Goal: Task Accomplishment & Management: Use online tool/utility

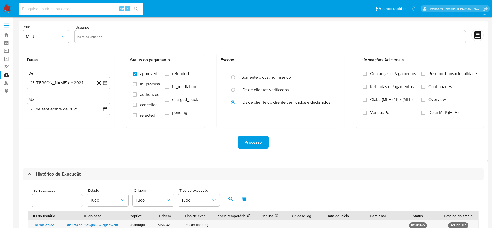
select select "10"
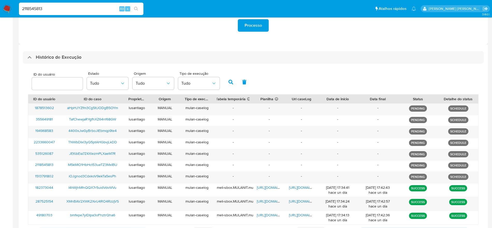
type input "2118545813"
click at [140, 5] on button "search-icon" at bounding box center [136, 8] width 11 height 7
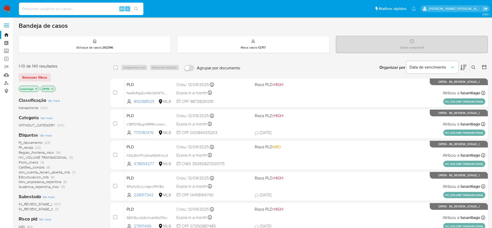
click at [91, 6] on input at bounding box center [81, 8] width 124 height 7
paste input "2118545813"
type input "2118545813"
click at [137, 8] on icon "search-icon" at bounding box center [136, 9] width 4 height 4
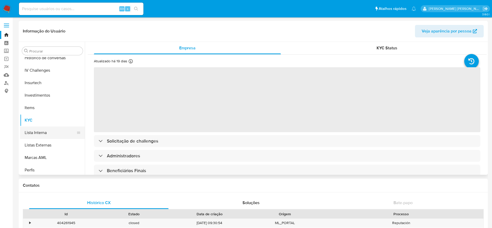
scroll to position [191, 0]
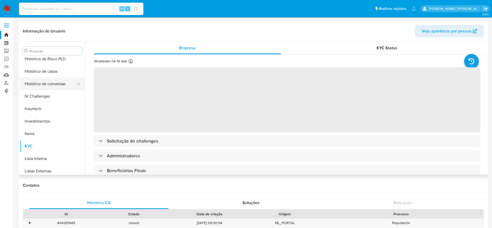
select select "10"
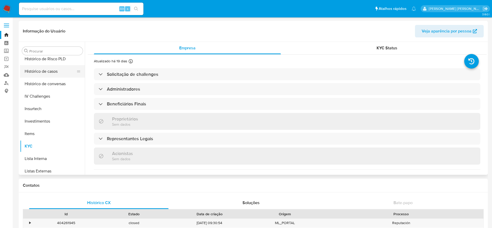
click at [51, 72] on button "Histórico de casos" at bounding box center [50, 71] width 61 height 12
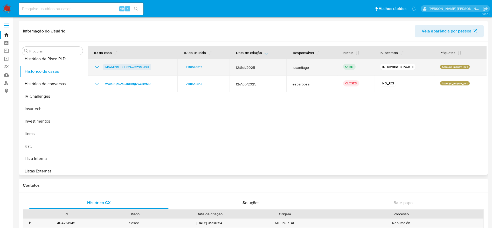
click at [120, 67] on span "M5kMlO1HbHct53ueTZ3MxIBU" at bounding box center [127, 67] width 44 height 6
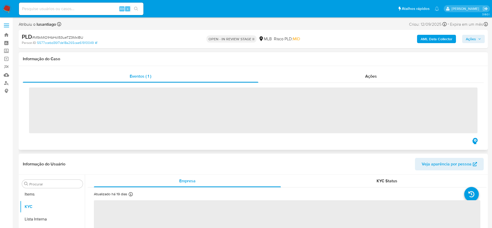
scroll to position [269, 0]
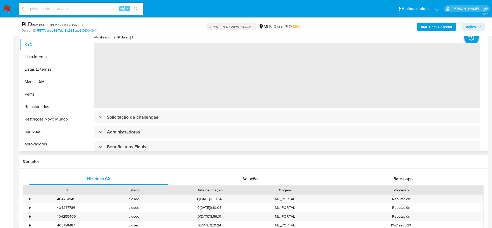
select select "10"
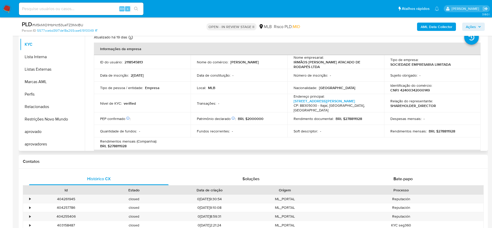
scroll to position [78, 0]
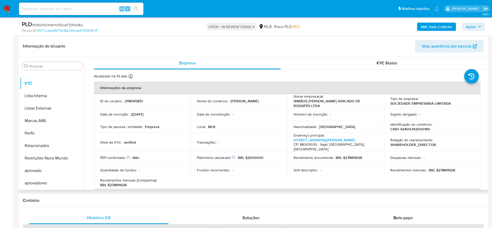
click at [413, 128] on p "CNPJ 42400342000149" at bounding box center [409, 129] width 39 height 5
copy p "42400342000149"
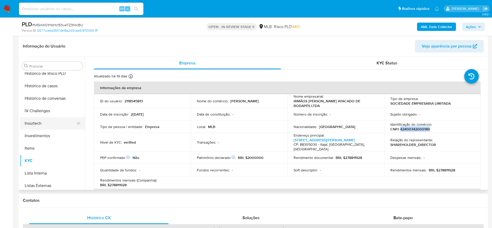
scroll to position [191, 0]
click at [54, 87] on button "Histórico de casos" at bounding box center [50, 86] width 61 height 12
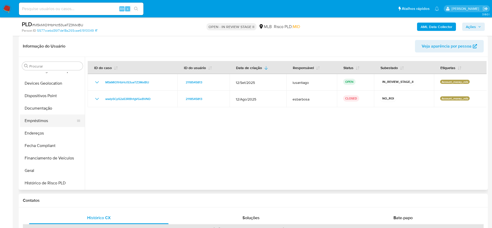
scroll to position [74, 0]
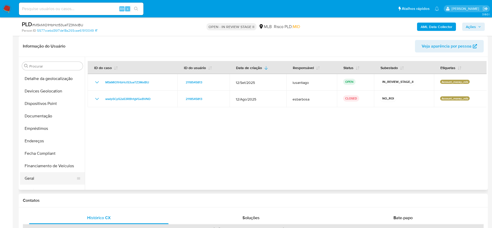
click at [31, 177] on button "Geral" at bounding box center [50, 178] width 61 height 12
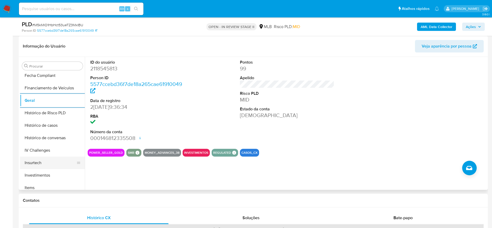
scroll to position [230, 0]
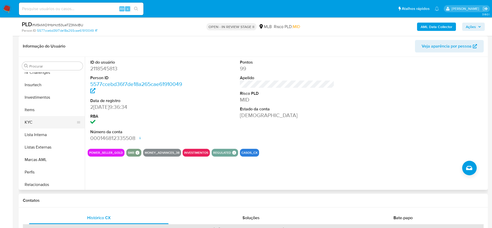
click at [36, 121] on button "KYC" at bounding box center [50, 122] width 61 height 12
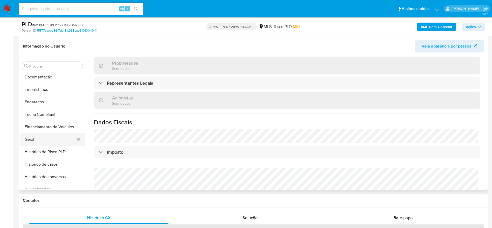
scroll to position [74, 0]
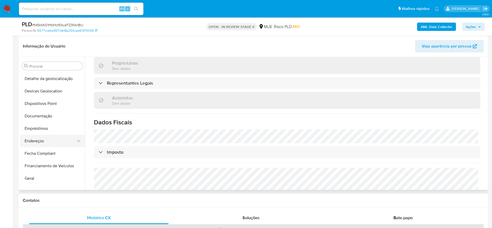
click at [43, 141] on button "Endereços" at bounding box center [50, 141] width 61 height 12
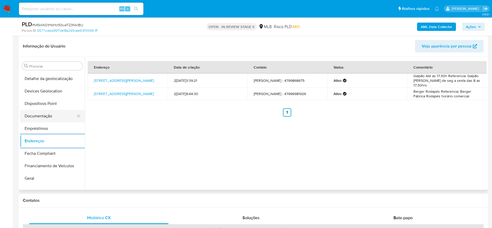
scroll to position [36, 0]
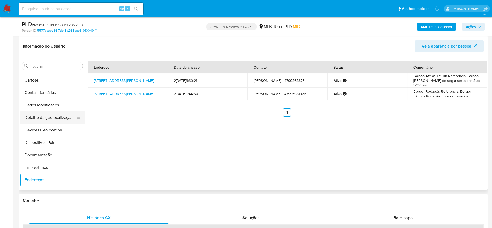
click at [50, 121] on button "Detalhe da geolocalização" at bounding box center [50, 117] width 61 height 12
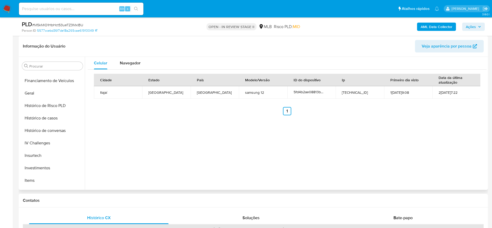
scroll to position [269, 0]
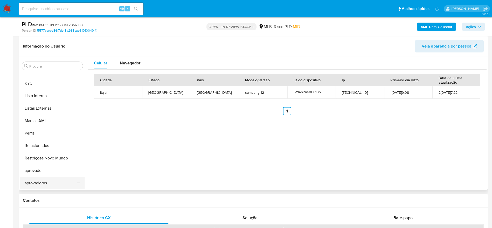
click at [47, 180] on button "aprovadores" at bounding box center [50, 183] width 61 height 12
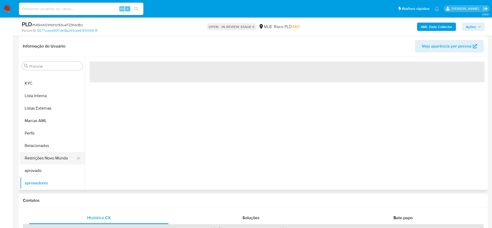
click at [47, 155] on button "Restrições Novo Mundo" at bounding box center [50, 158] width 61 height 12
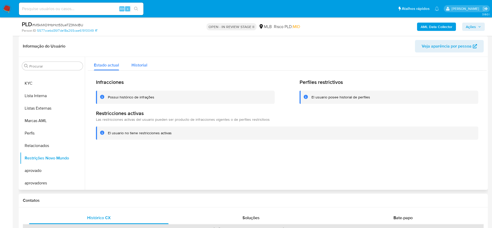
click at [137, 62] on span "Historial" at bounding box center [139, 65] width 16 height 6
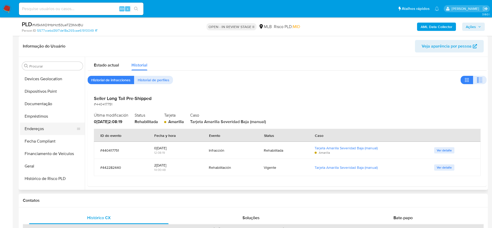
scroll to position [74, 0]
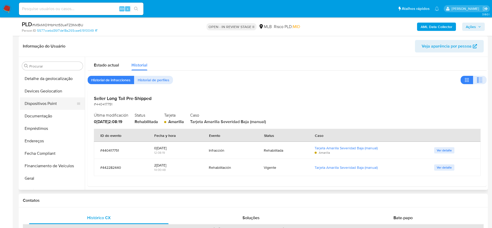
click at [47, 106] on button "Dispositivos Point" at bounding box center [50, 103] width 61 height 12
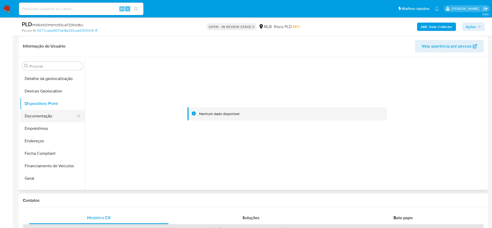
click at [49, 115] on button "Documentação" at bounding box center [50, 116] width 61 height 12
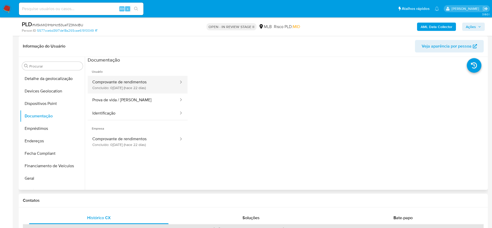
click at [120, 87] on button "Comprovante de rendimentos Concluído: 01/09/2025 (hace 22 días)" at bounding box center [134, 85] width 92 height 18
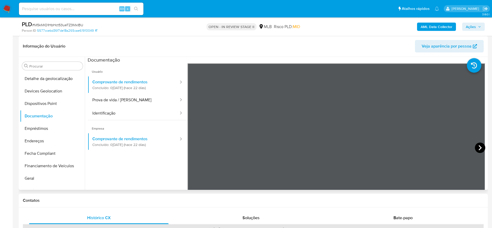
click at [482, 147] on icon at bounding box center [480, 147] width 10 height 10
click at [477, 148] on icon at bounding box center [480, 147] width 10 height 10
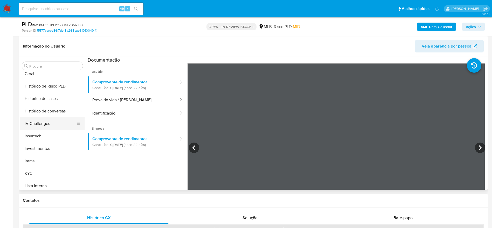
scroll to position [191, 0]
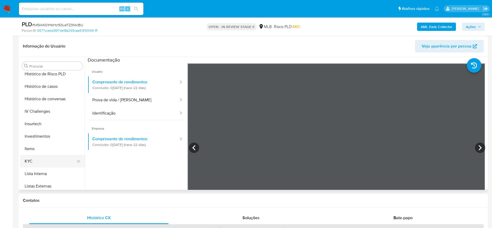
click at [38, 165] on button "KYC" at bounding box center [50, 161] width 61 height 12
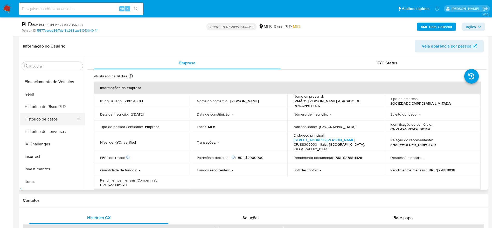
scroll to position [113, 0]
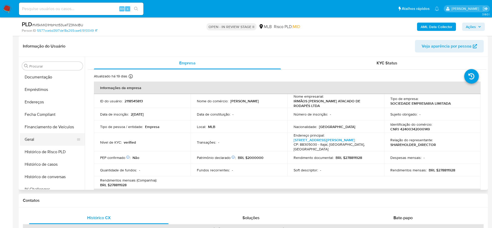
click at [39, 141] on button "Geral" at bounding box center [50, 139] width 61 height 12
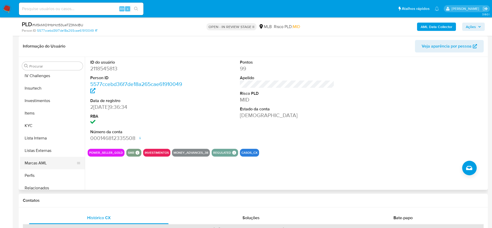
scroll to position [230, 0]
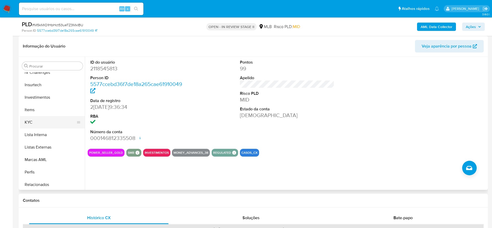
click at [41, 122] on button "KYC" at bounding box center [50, 122] width 61 height 12
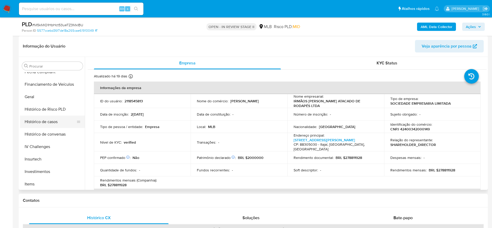
scroll to position [152, 0]
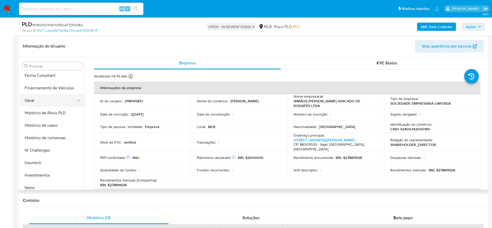
click at [39, 99] on button "Geral" at bounding box center [50, 100] width 61 height 12
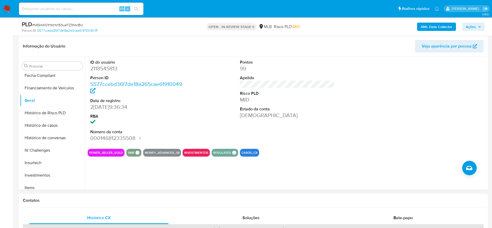
click at [473, 29] on span "Ações" at bounding box center [471, 27] width 10 height 8
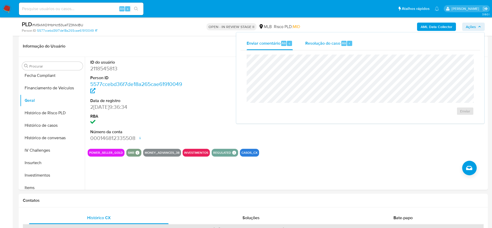
click at [316, 43] on span "Resolução do caso" at bounding box center [322, 43] width 35 height 6
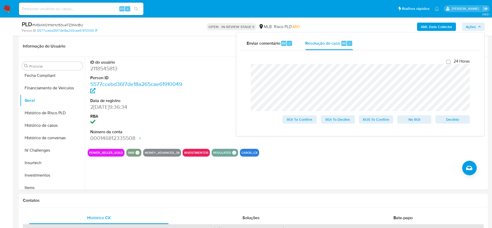
click at [439, 23] on b "AML Data Collector" at bounding box center [437, 27] width 32 height 8
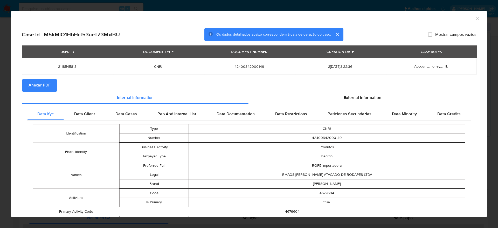
click at [46, 82] on span "Anexar PDF" at bounding box center [40, 85] width 22 height 11
drag, startPoint x: 471, startPoint y: 19, endPoint x: 444, endPoint y: 46, distance: 38.0
click at [475, 19] on icon "Fechar a janela" at bounding box center [477, 18] width 5 height 5
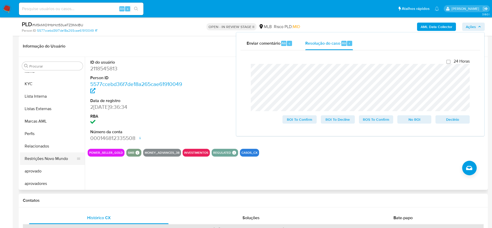
scroll to position [269, 0]
click at [201, 117] on div "ID do usuário 2118545813 Person ID 5577ccebd36f7de18a265cae61910049 Data de reg…" at bounding box center [287, 101] width 399 height 88
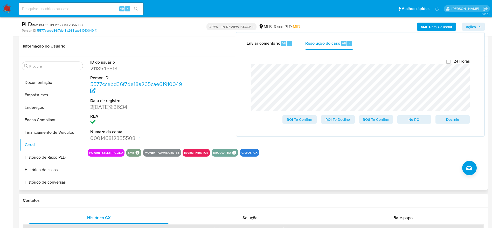
scroll to position [0, 0]
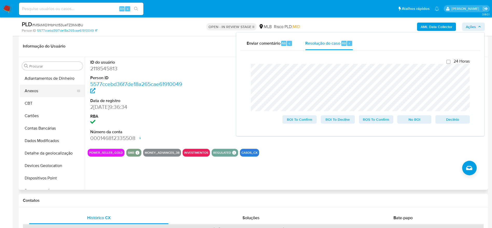
click at [51, 91] on button "Anexos" at bounding box center [50, 91] width 61 height 12
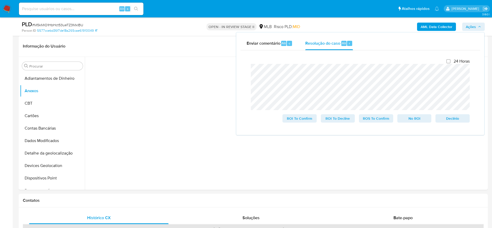
click at [470, 23] on span "Ações" at bounding box center [471, 27] width 10 height 8
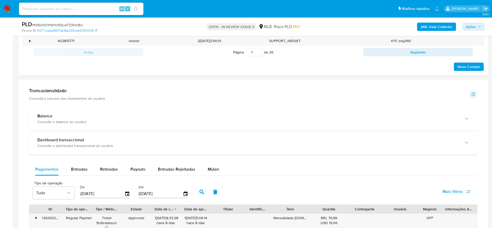
scroll to position [350, 0]
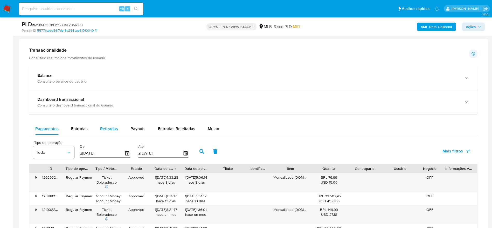
drag, startPoint x: 76, startPoint y: 130, endPoint x: 108, endPoint y: 132, distance: 31.4
click at [76, 130] on span "Entradas" at bounding box center [79, 129] width 17 height 6
select select "10"
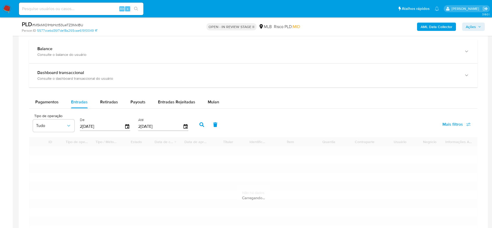
scroll to position [389, 0]
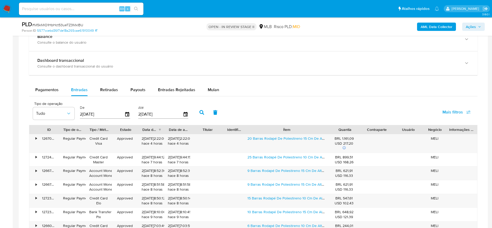
drag, startPoint x: 314, startPoint y: 129, endPoint x: 364, endPoint y: 122, distance: 50.2
click at [364, 122] on div "Tipo de operação Tudo De 26/06/2025 Até 23/09/2025 Mais filtros ID Tipo de oper…" at bounding box center [253, 194] width 448 height 191
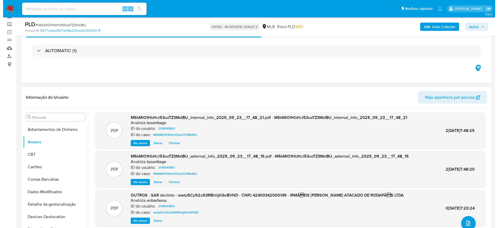
scroll to position [39, 0]
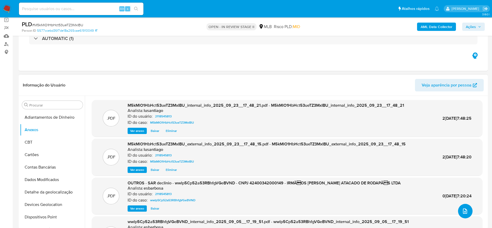
click at [464, 214] on button "upload-file" at bounding box center [465, 211] width 15 height 15
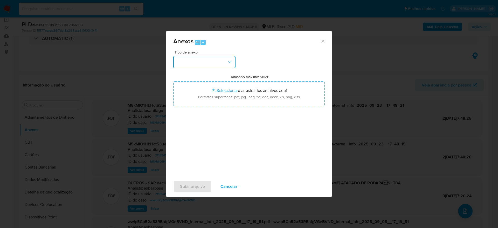
click at [205, 61] on button "button" at bounding box center [204, 62] width 62 height 12
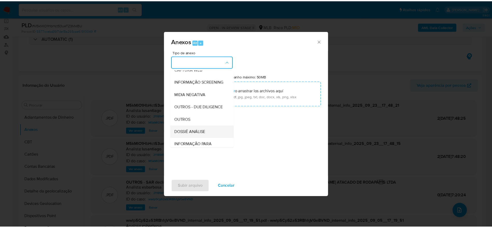
scroll to position [80, 0]
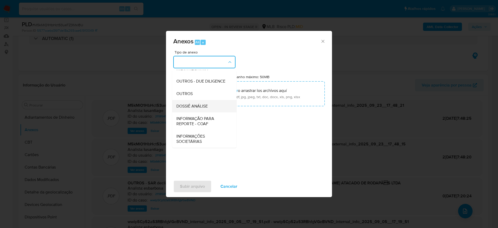
click at [193, 106] on span "DOSSIÊ ANÁLISE" at bounding box center [191, 105] width 31 height 5
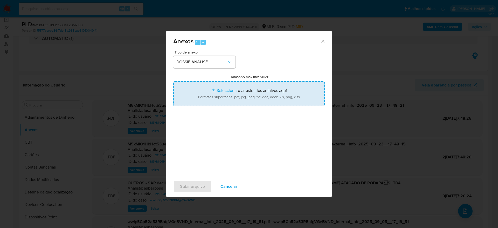
type input "C:\fakepath\Caselog M5kMlO1HbHct53ueTZ3MxIBU_2025_09_23_16_23_13 (1).pdf"
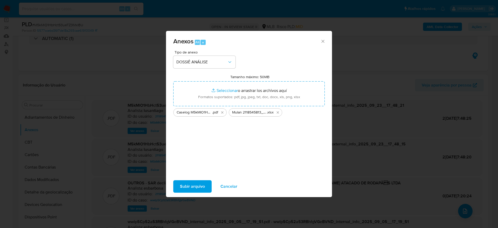
click at [201, 188] on span "Subir arquivo" at bounding box center [192, 185] width 25 height 11
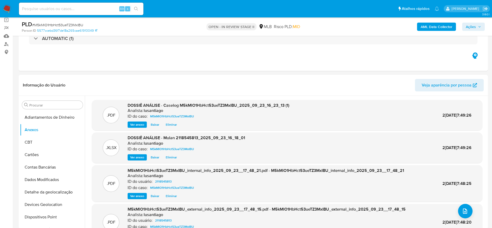
click at [465, 26] on button "Ações" at bounding box center [473, 27] width 23 height 8
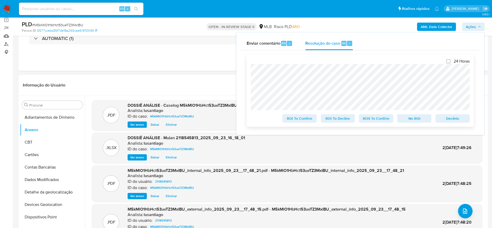
click at [416, 121] on span "No ROI" at bounding box center [414, 118] width 27 height 7
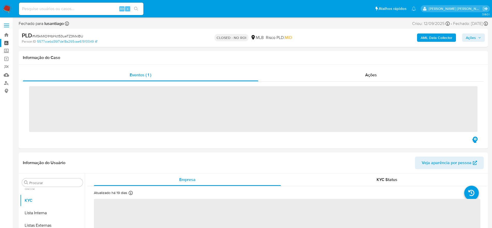
scroll to position [269, 0]
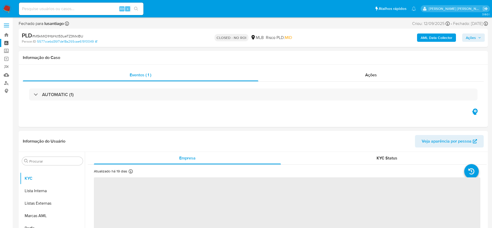
select select "10"
click at [5, 41] on link "Painel" at bounding box center [31, 43] width 62 height 8
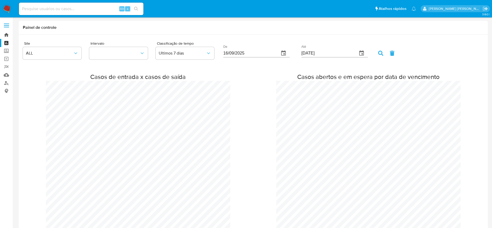
click at [6, 34] on link "Bandeja" at bounding box center [31, 35] width 62 height 8
